Goal: Use online tool/utility

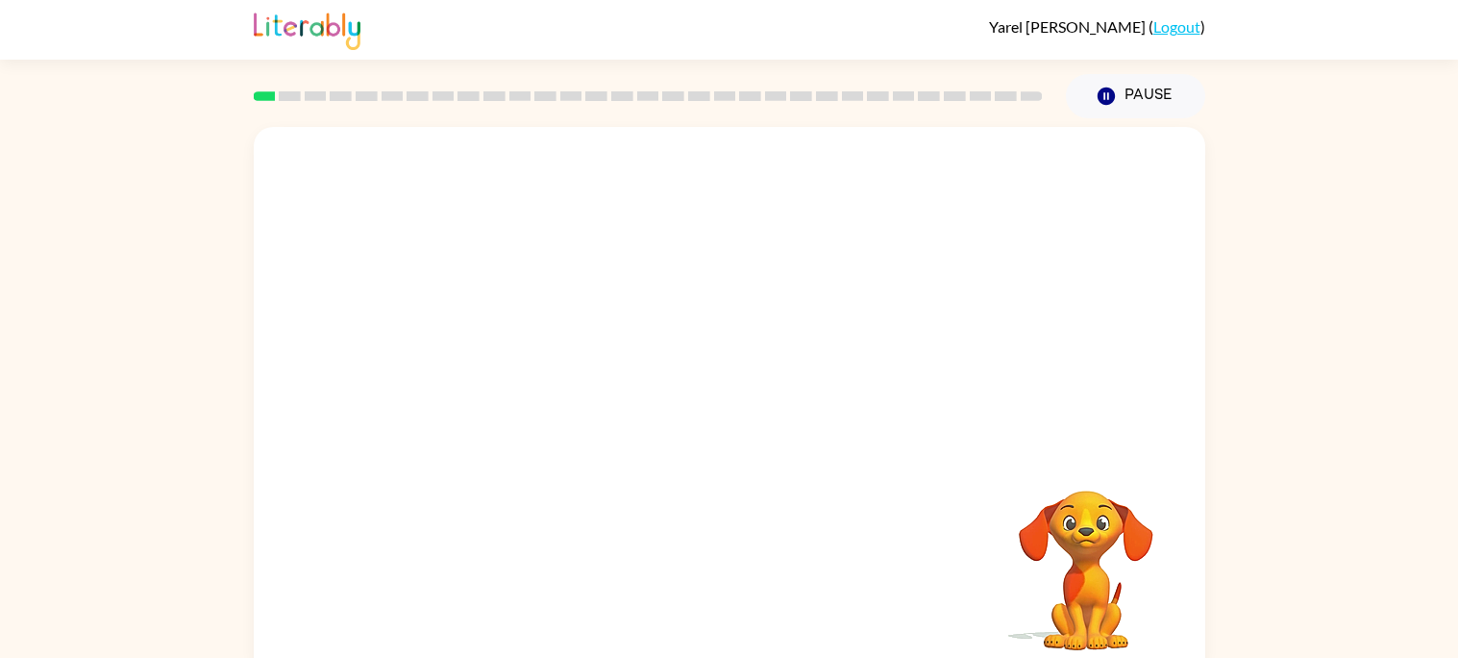
click at [492, 227] on div at bounding box center [730, 288] width 952 height 323
click at [726, 414] on div at bounding box center [729, 411] width 123 height 70
click at [724, 415] on div at bounding box center [729, 411] width 123 height 70
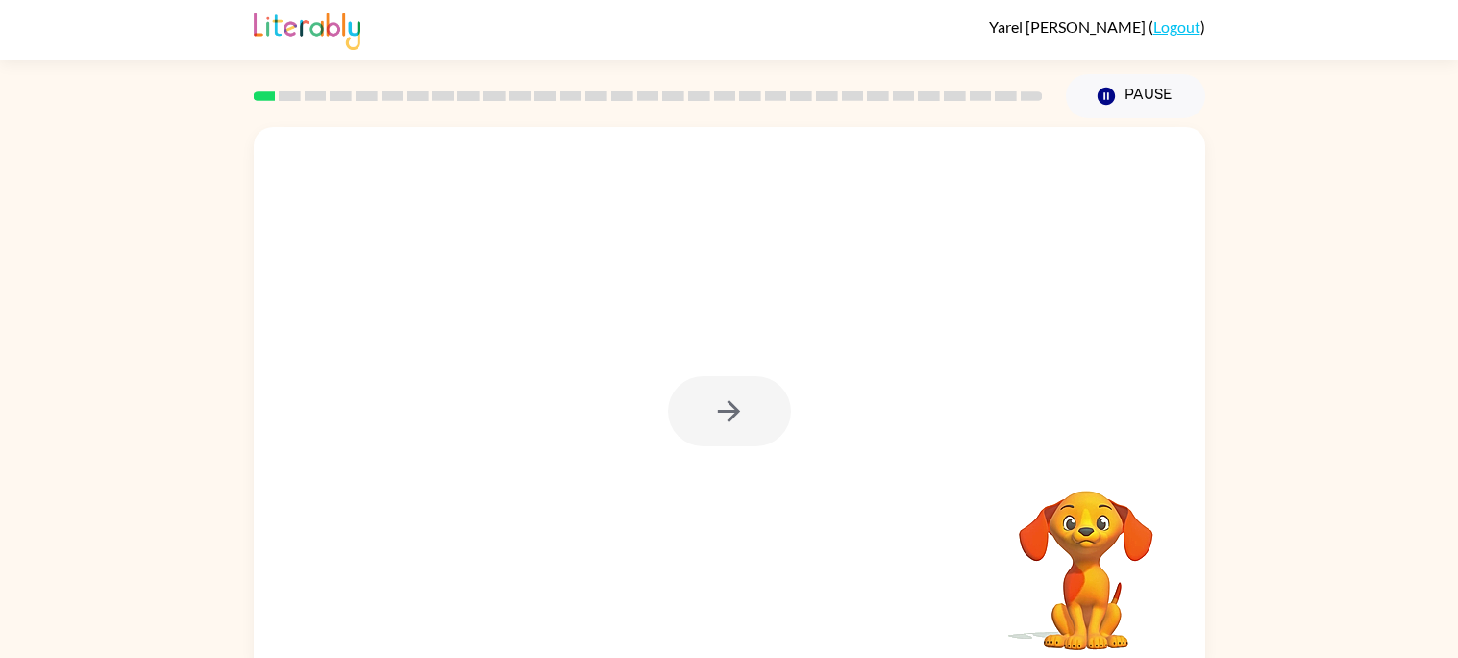
click at [724, 415] on div at bounding box center [729, 411] width 123 height 70
click at [762, 388] on div at bounding box center [729, 411] width 123 height 70
click at [740, 393] on div at bounding box center [729, 411] width 123 height 70
click at [1109, 582] on video "Your browser must support playing .mp4 files to use Literably. Please try using…" at bounding box center [1086, 557] width 192 height 192
click at [1056, 585] on video "Your browser must support playing .mp4 files to use Literably. Please try using…" at bounding box center [1086, 557] width 192 height 192
